Goal: Check status

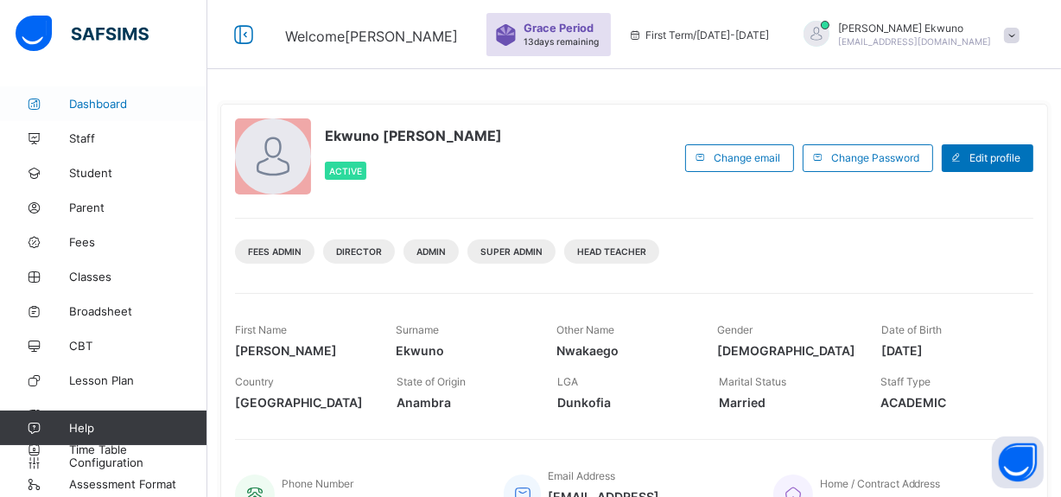
click at [110, 91] on link "Dashboard" at bounding box center [103, 103] width 207 height 35
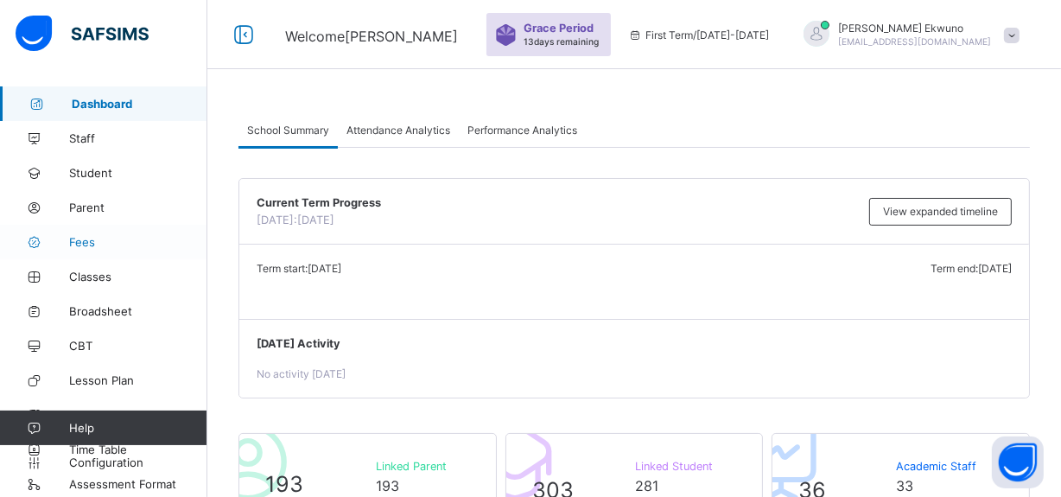
click at [93, 247] on span "Fees" at bounding box center [138, 242] width 138 height 14
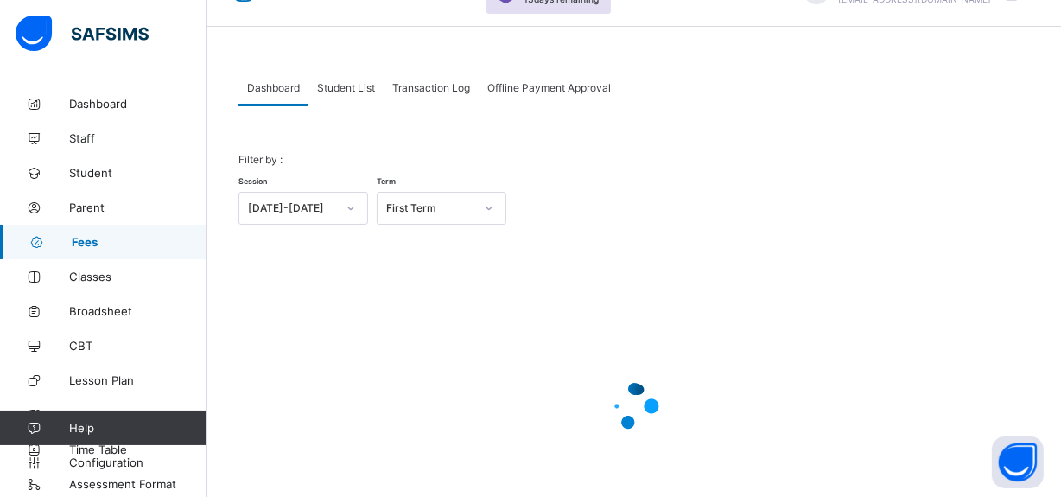
scroll to position [34, 0]
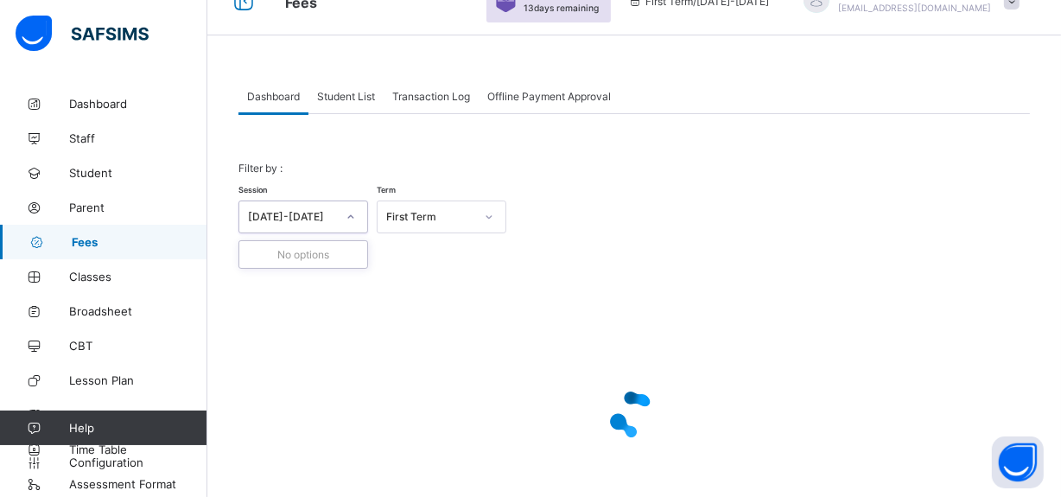
click at [315, 223] on div "[DATE]-[DATE]" at bounding box center [286, 217] width 95 height 24
click at [392, 221] on div "First Term" at bounding box center [430, 217] width 88 height 13
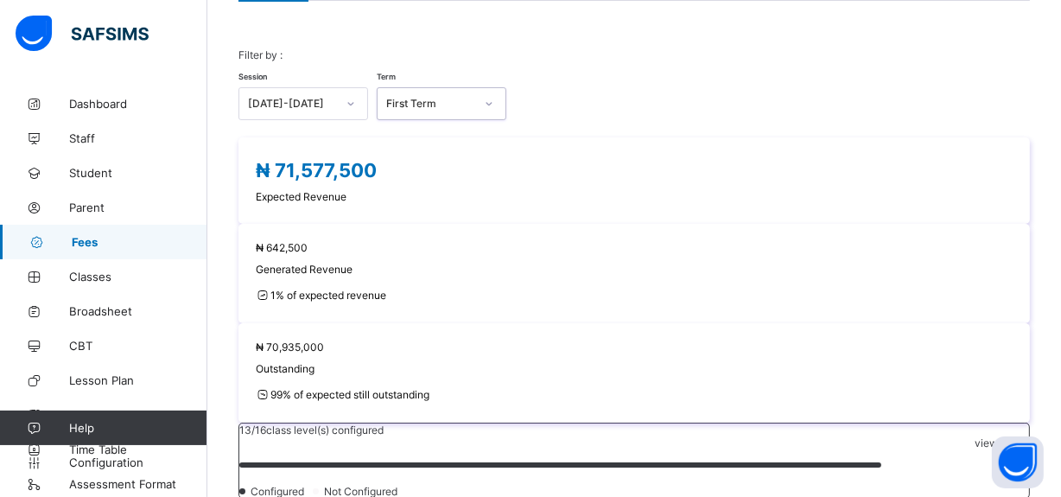
scroll to position [153, 0]
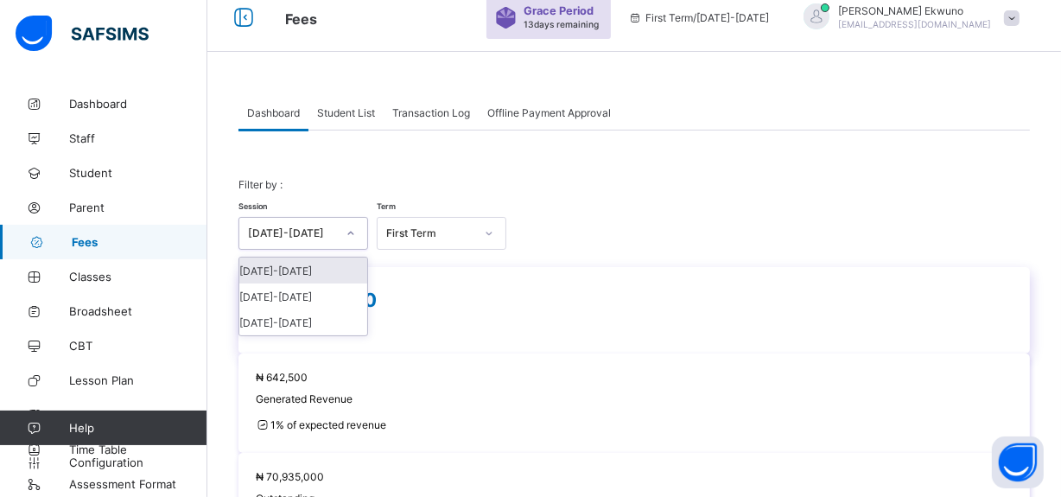
click at [305, 239] on div "[DATE]-[DATE]" at bounding box center [286, 233] width 95 height 24
click at [299, 290] on div "[DATE]-[DATE]" at bounding box center [303, 297] width 128 height 26
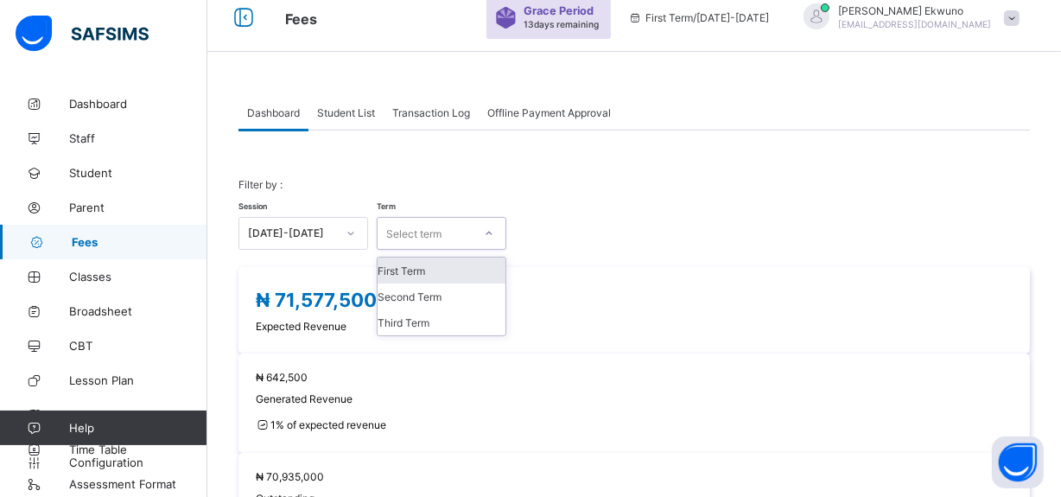
click at [436, 239] on div "Select term" at bounding box center [413, 233] width 55 height 33
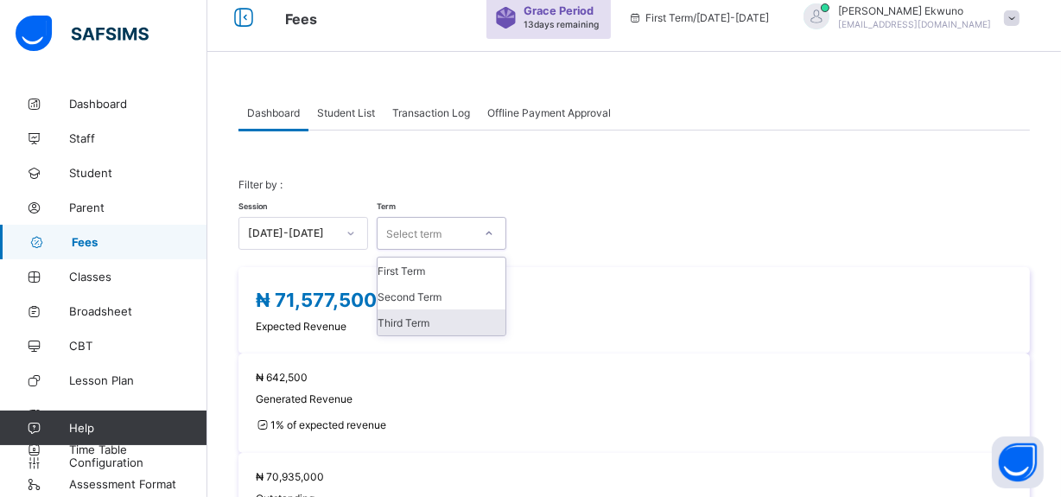
click at [428, 326] on div "Third Term" at bounding box center [442, 322] width 128 height 26
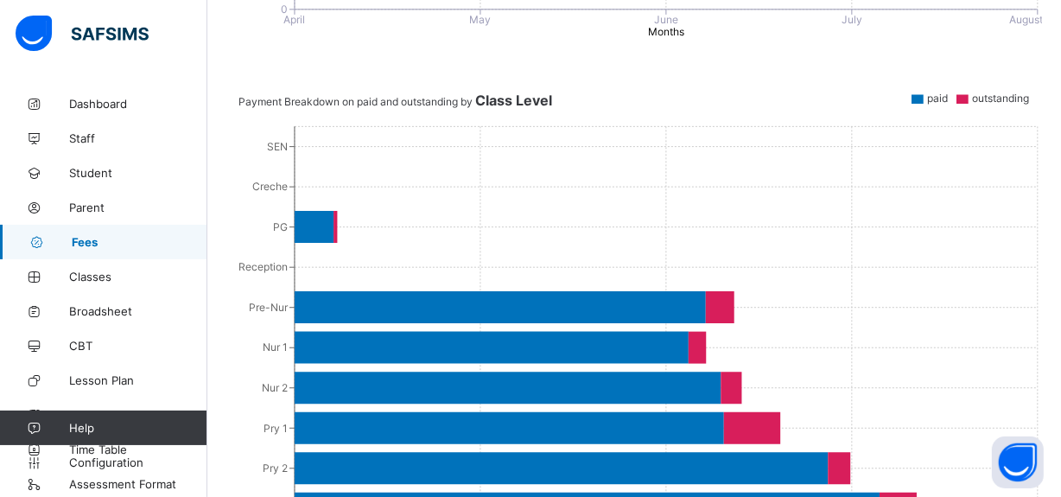
scroll to position [933, 0]
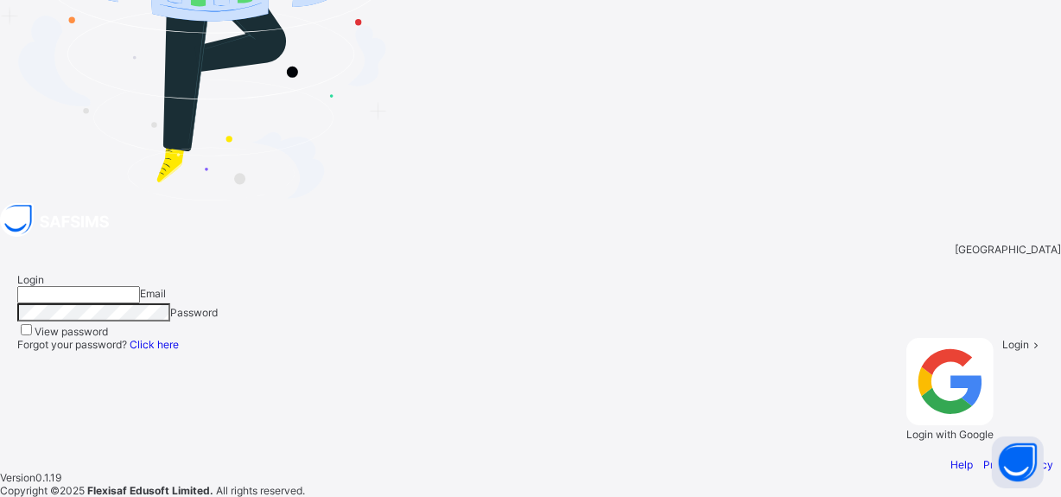
type input "**********"
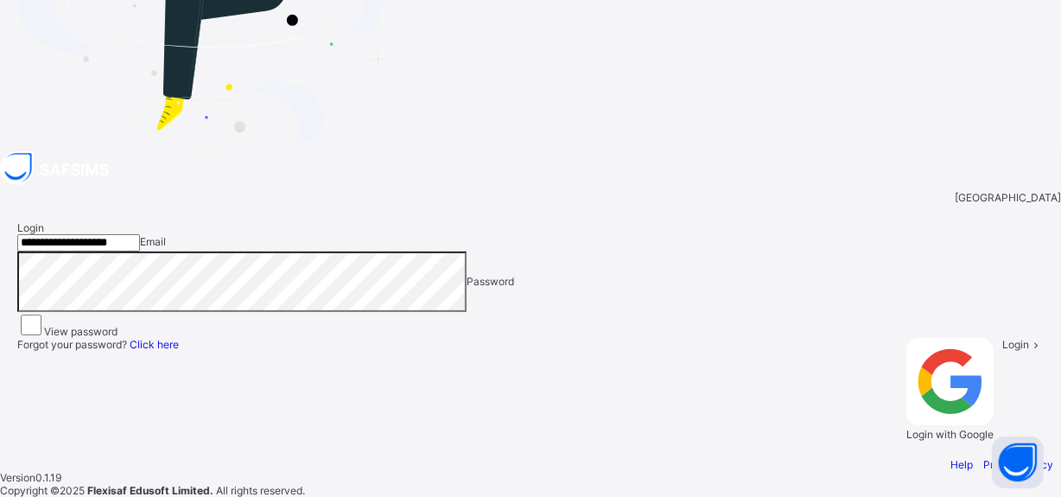
scroll to position [3, 0]
